Goal: Check status

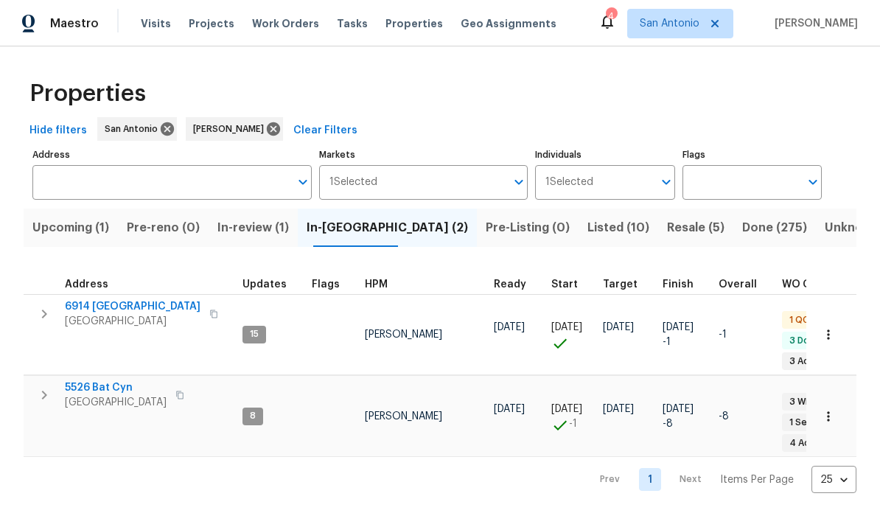
click at [614, 228] on span "Resale (5)" at bounding box center [695, 227] width 57 height 21
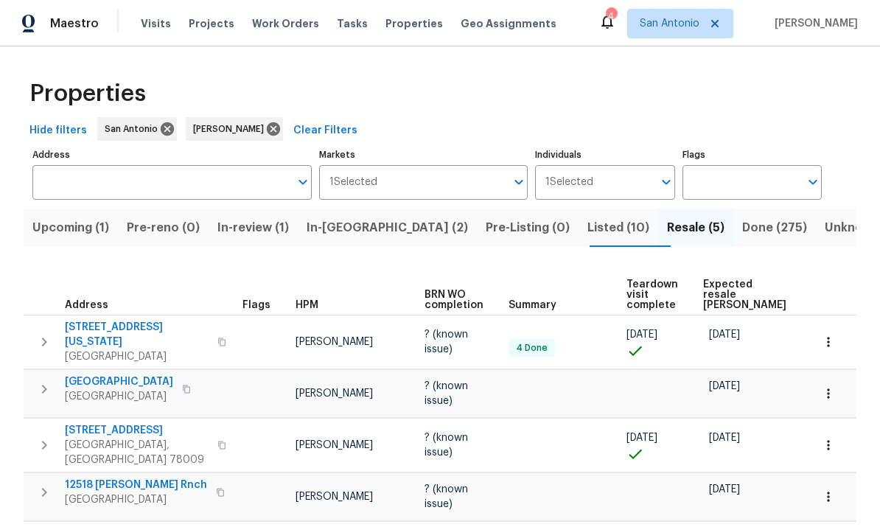
click at [117, 331] on span "[STREET_ADDRESS][US_STATE]" at bounding box center [137, 334] width 144 height 29
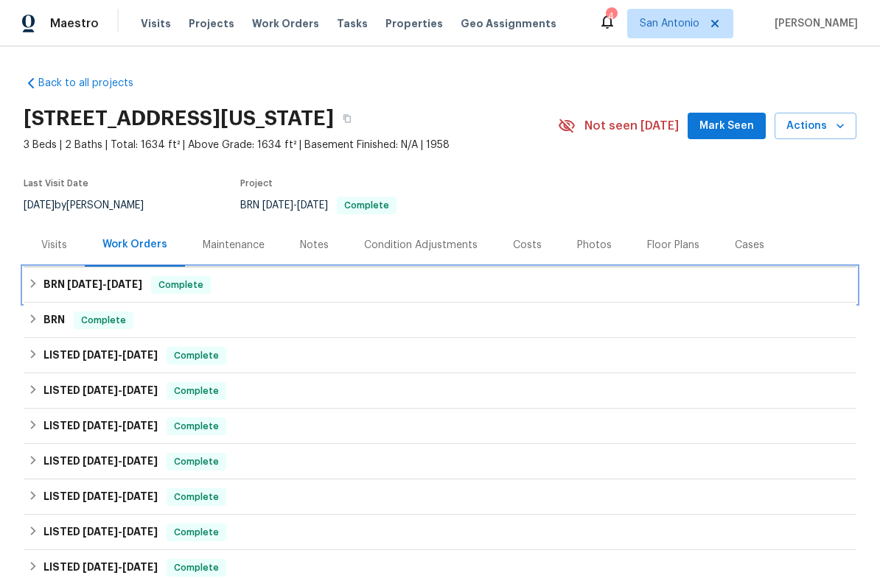
click at [180, 291] on span "Complete" at bounding box center [181, 285] width 57 height 15
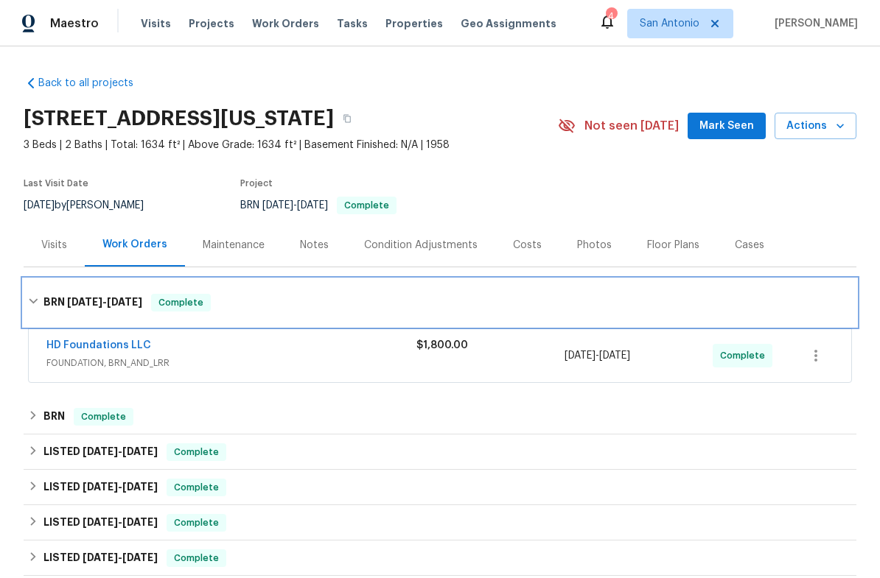
click at [178, 307] on span "Complete" at bounding box center [181, 302] width 57 height 15
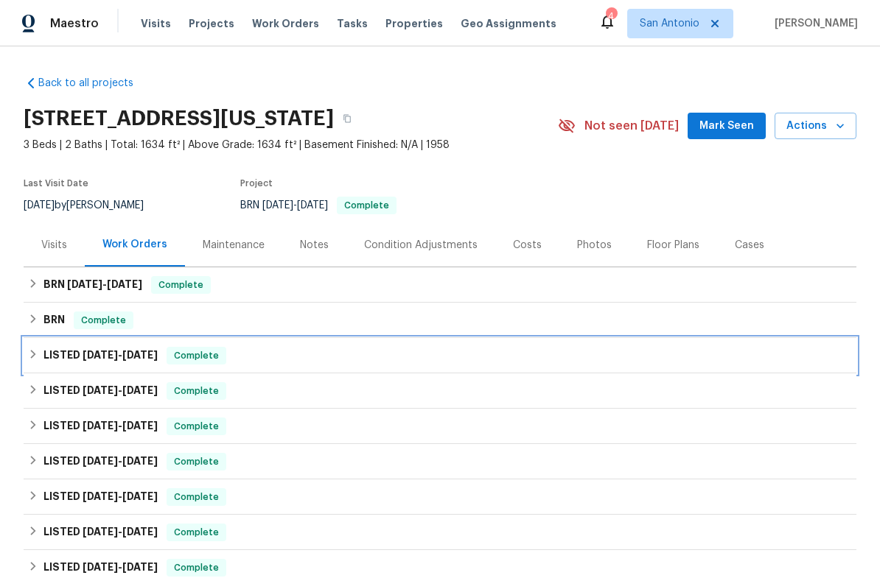
click at [203, 359] on span "Complete" at bounding box center [196, 356] width 57 height 15
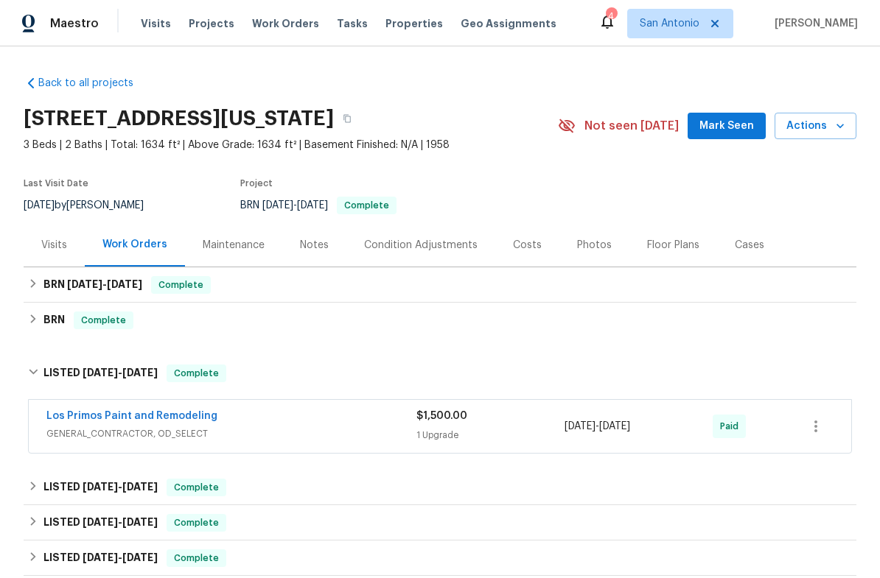
click at [235, 424] on div "Los Primos Paint and Remodeling" at bounding box center [231, 418] width 370 height 18
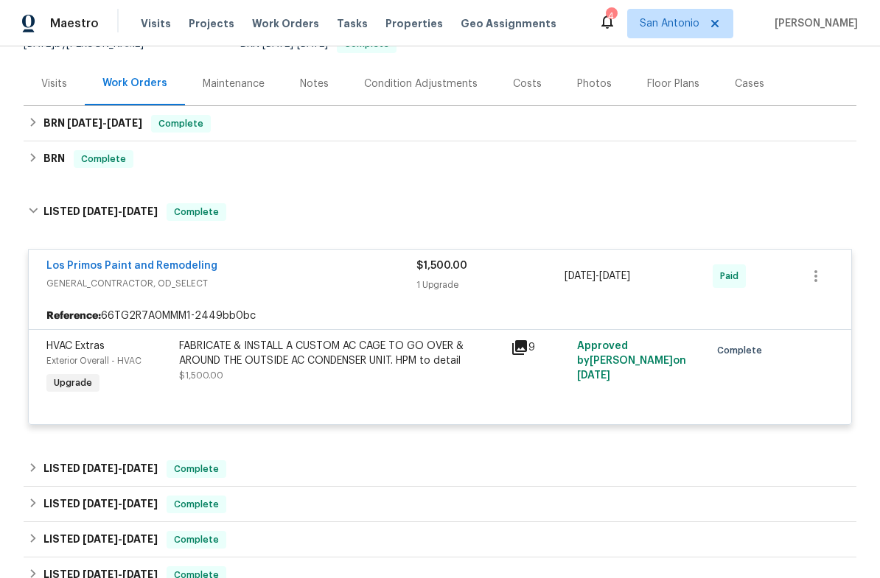
scroll to position [167, 0]
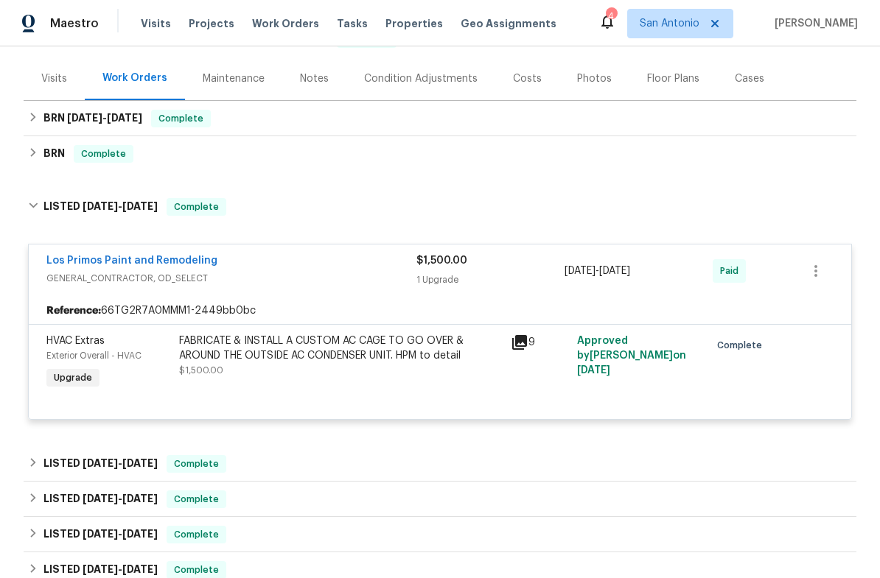
click at [251, 266] on div "Los Primos Paint and Remodeling" at bounding box center [231, 262] width 370 height 18
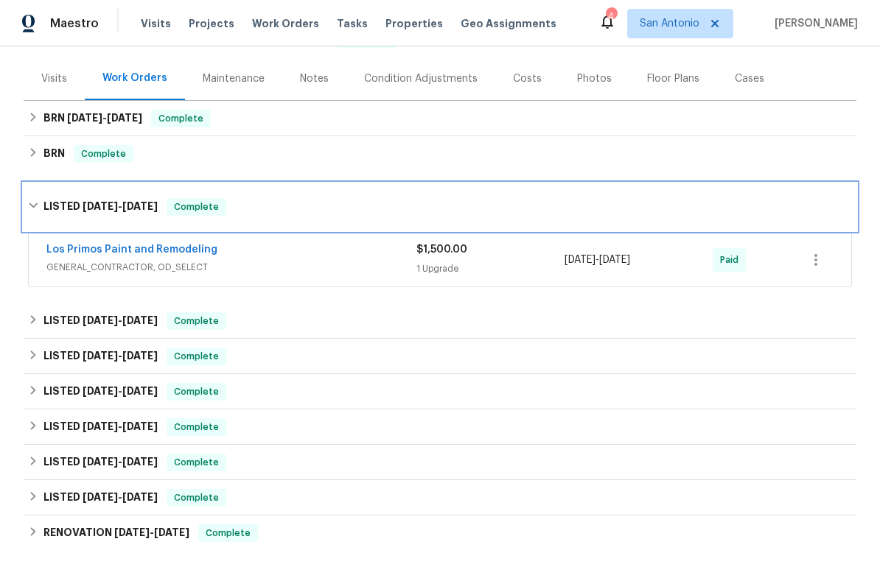
click at [211, 213] on span "Complete" at bounding box center [196, 207] width 57 height 15
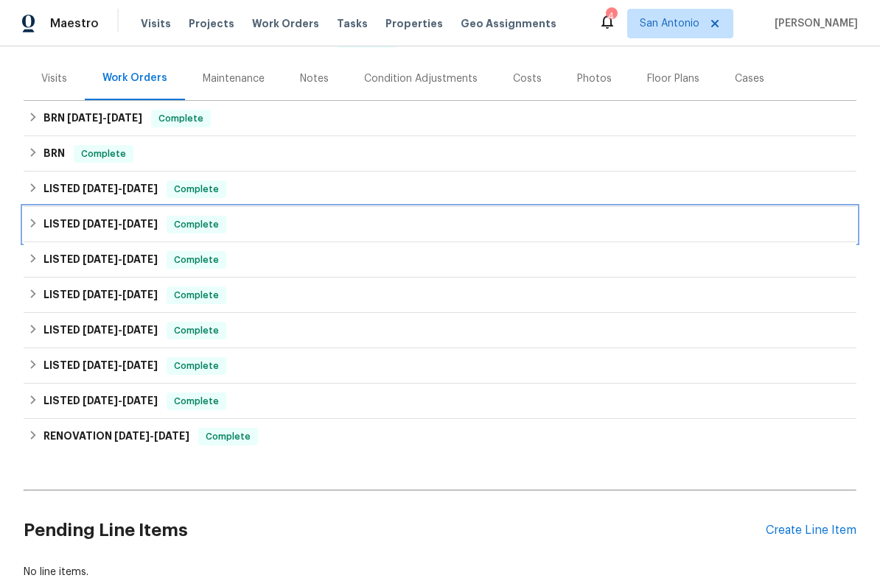
click at [187, 229] on span "Complete" at bounding box center [196, 224] width 57 height 15
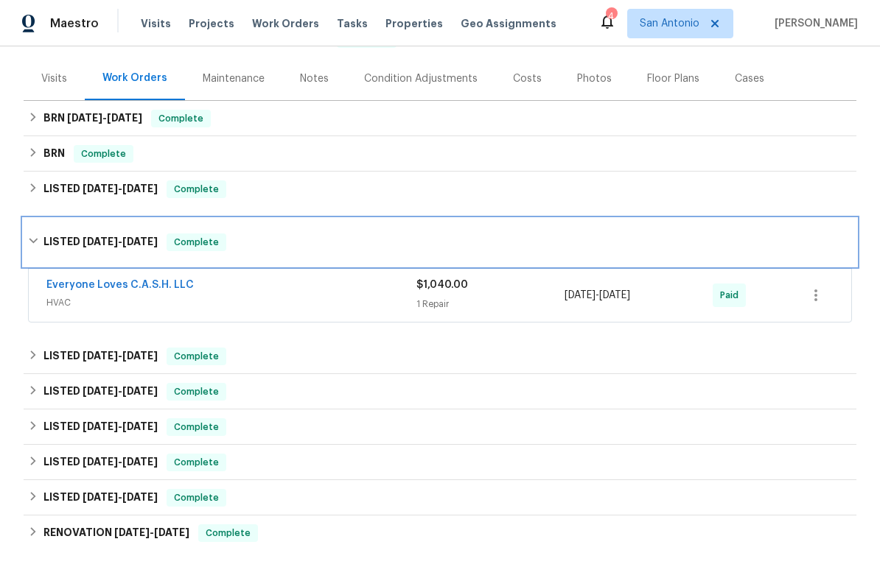
click at [192, 251] on div "Complete" at bounding box center [197, 243] width 60 height 18
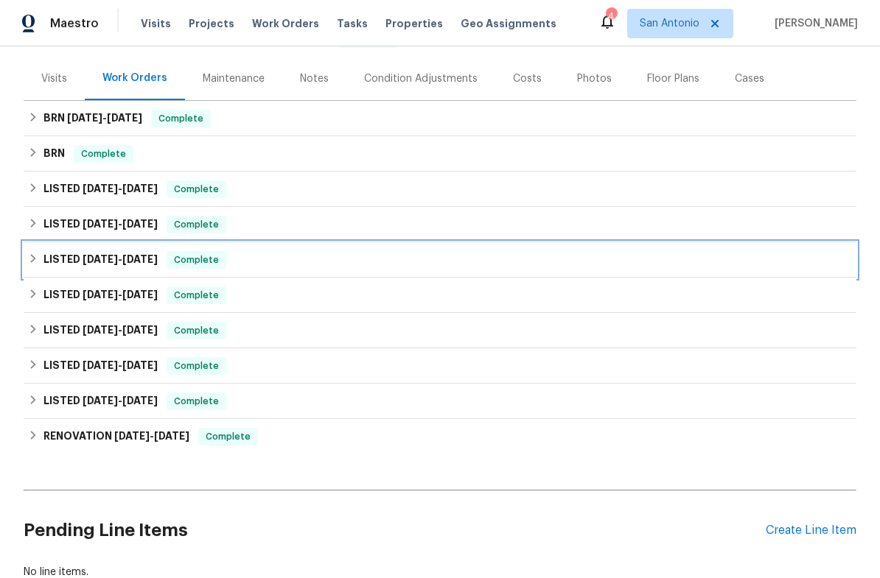
click at [195, 264] on span "Complete" at bounding box center [196, 260] width 57 height 15
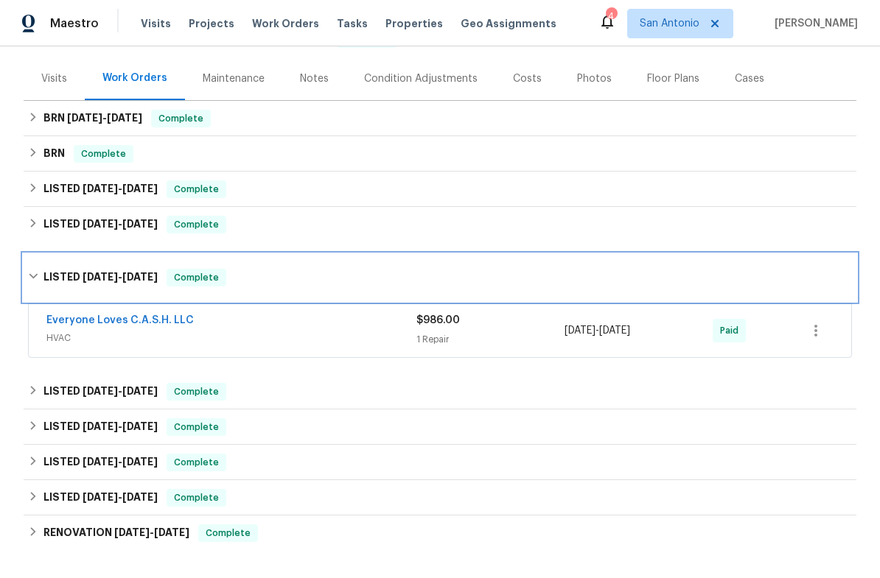
click at [194, 283] on span "Complete" at bounding box center [196, 277] width 57 height 15
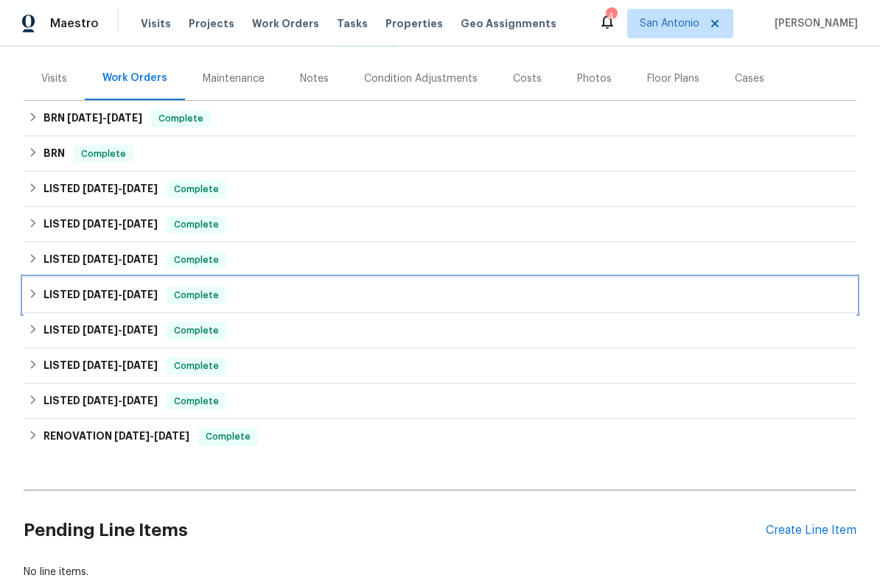
click at [204, 301] on span "Complete" at bounding box center [196, 295] width 57 height 15
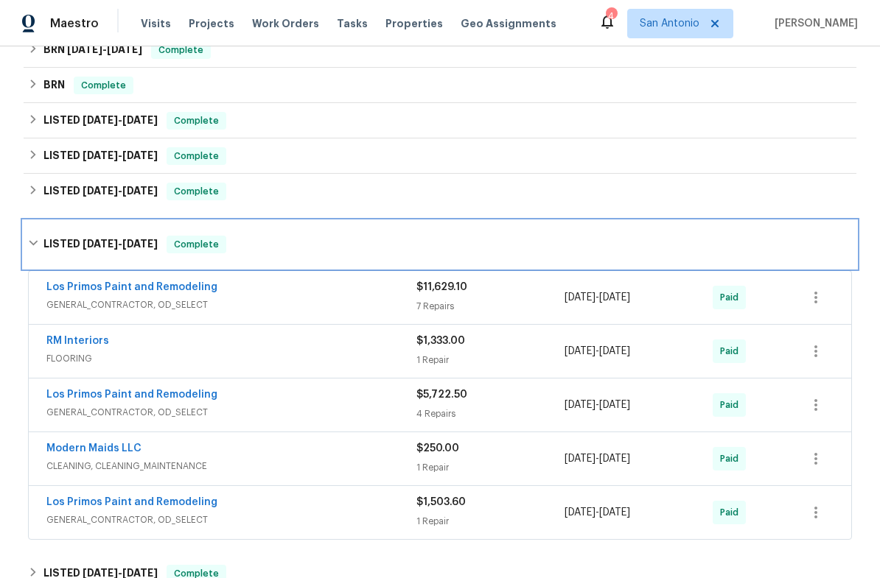
scroll to position [222, 0]
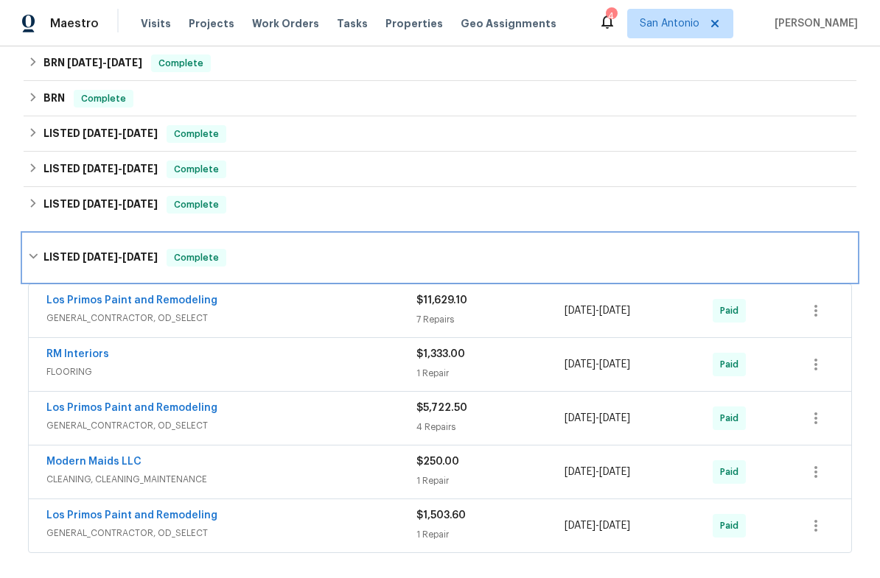
click at [199, 262] on span "Complete" at bounding box center [196, 258] width 57 height 15
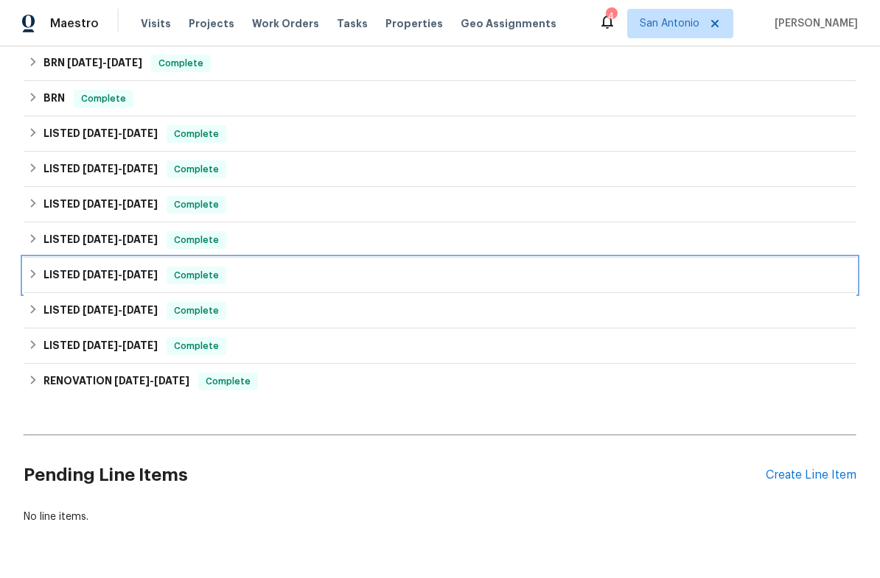
click at [200, 284] on div "LISTED 1/3/25 - 1/25/25 Complete" at bounding box center [440, 275] width 833 height 35
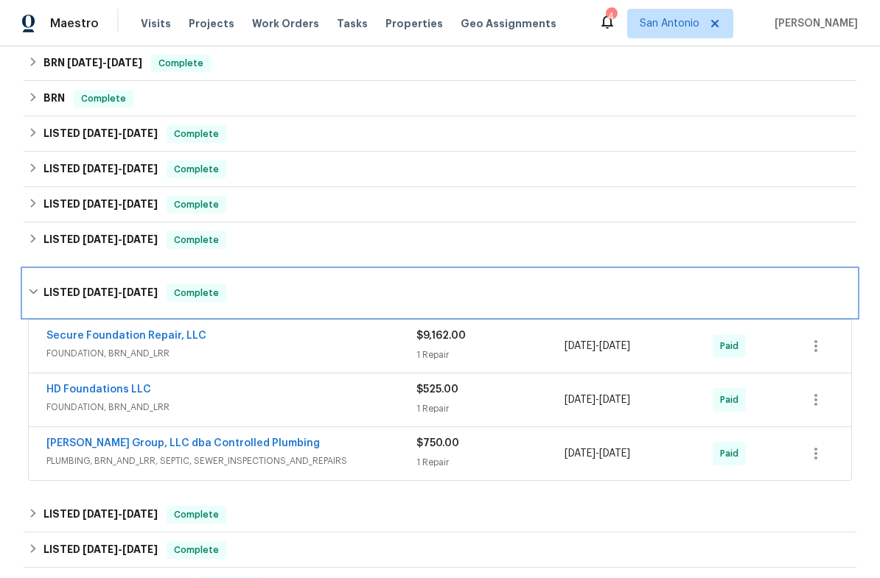
click at [197, 298] on span "Complete" at bounding box center [196, 293] width 57 height 15
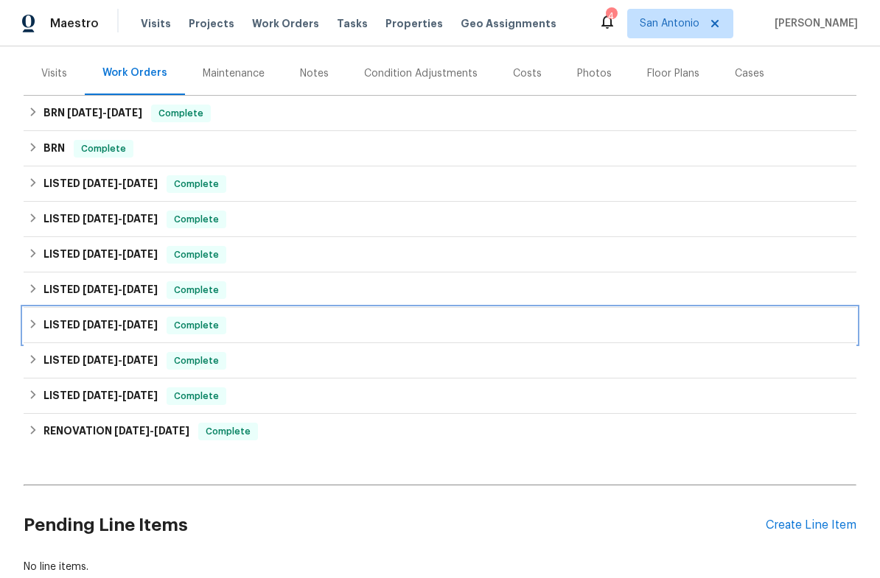
scroll to position [83, 0]
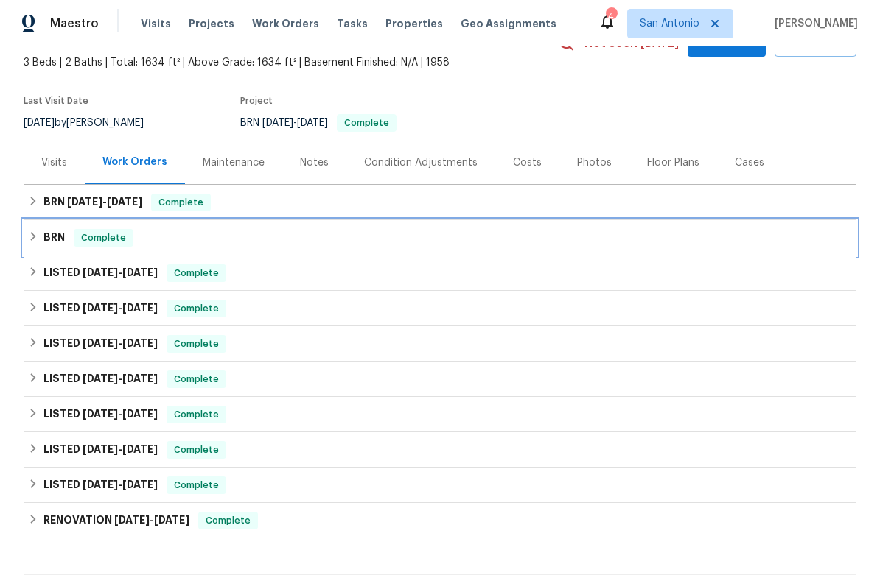
click at [105, 241] on span "Complete" at bounding box center [103, 238] width 57 height 15
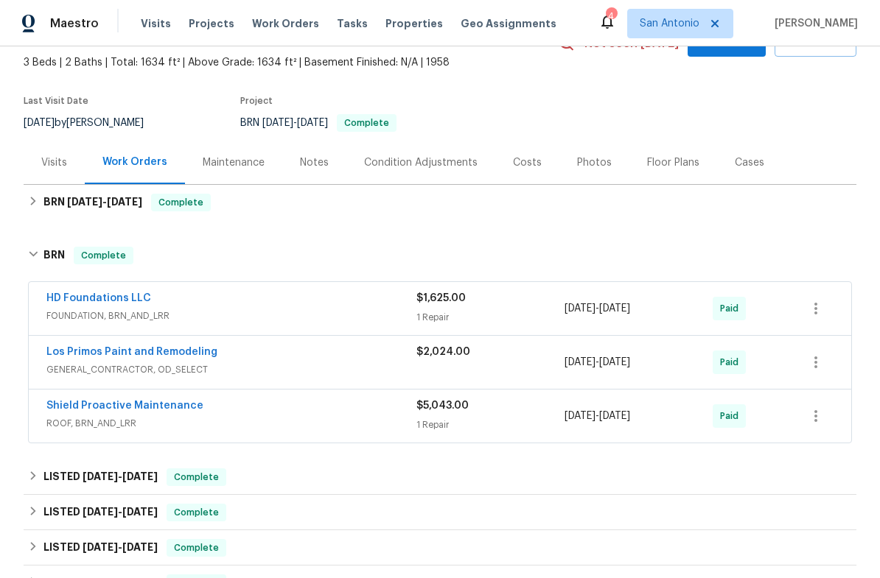
click at [295, 356] on div "Los Primos Paint and Remodeling" at bounding box center [231, 354] width 370 height 18
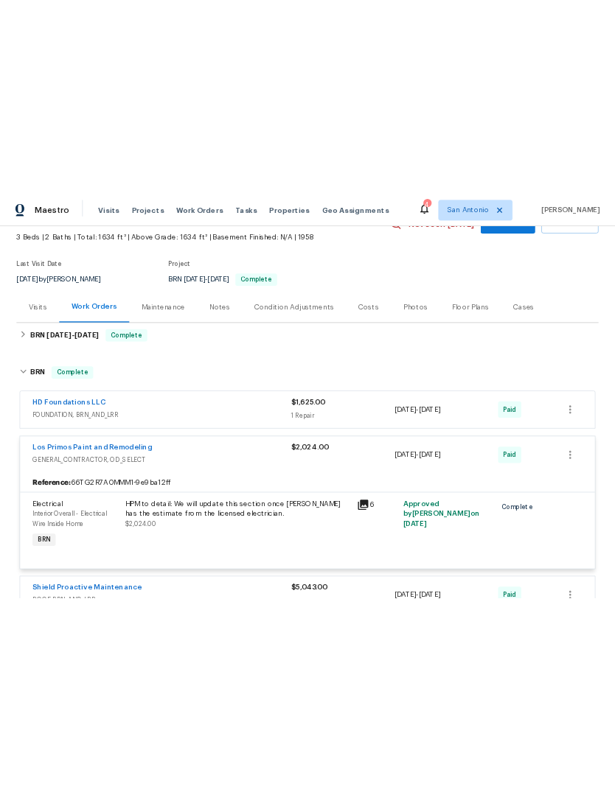
scroll to position [116, 0]
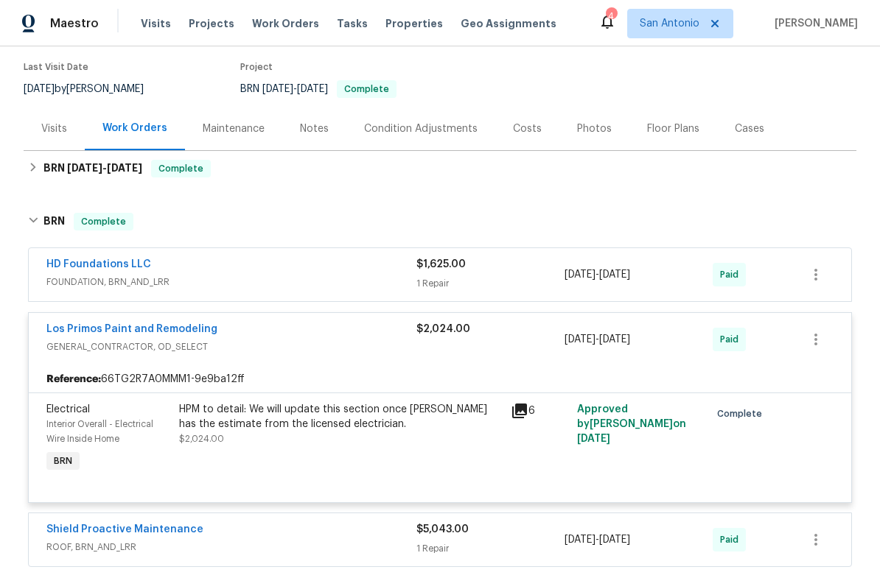
click at [309, 335] on div "Los Primos Paint and Remodeling" at bounding box center [231, 331] width 370 height 18
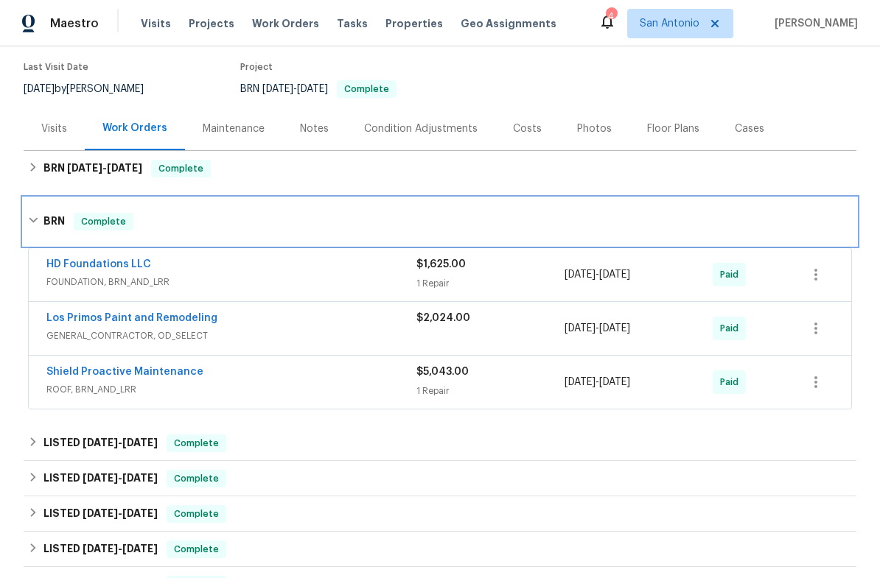
click at [43, 225] on h6 "BRN" at bounding box center [53, 222] width 21 height 18
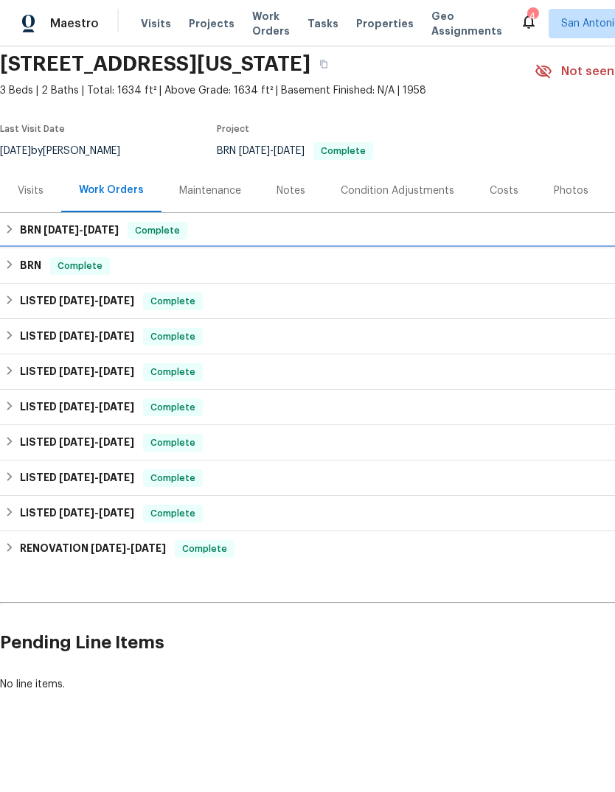
scroll to position [0, 0]
